Goal: Information Seeking & Learning: Compare options

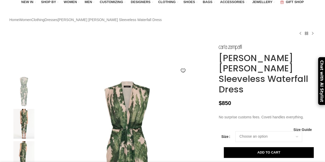
scroll to position [12, 0]
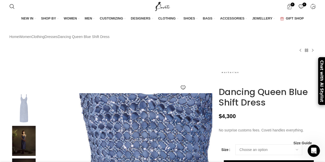
scroll to position [0, 108]
